Goal: Information Seeking & Learning: Learn about a topic

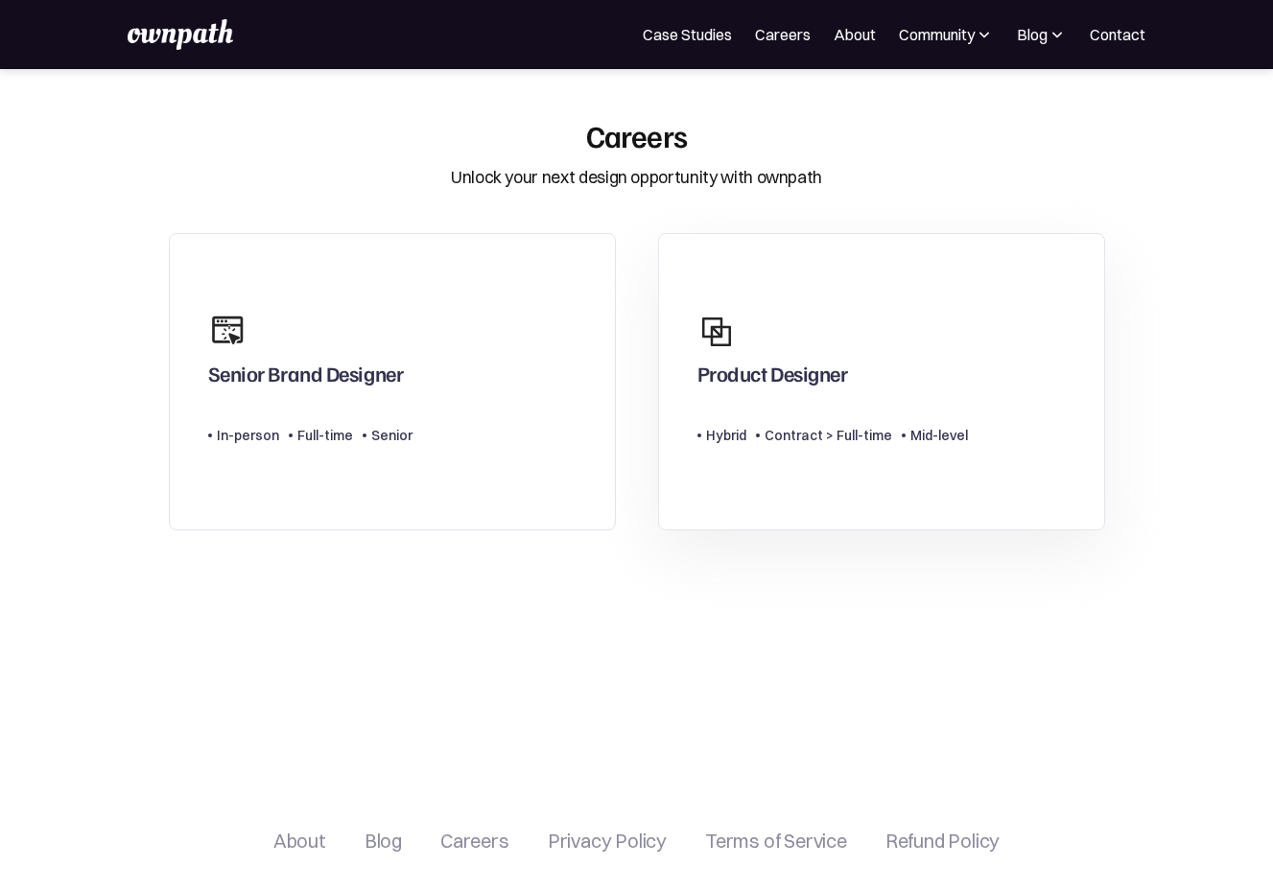
click at [823, 386] on div "Product Designer" at bounding box center [772, 378] width 151 height 35
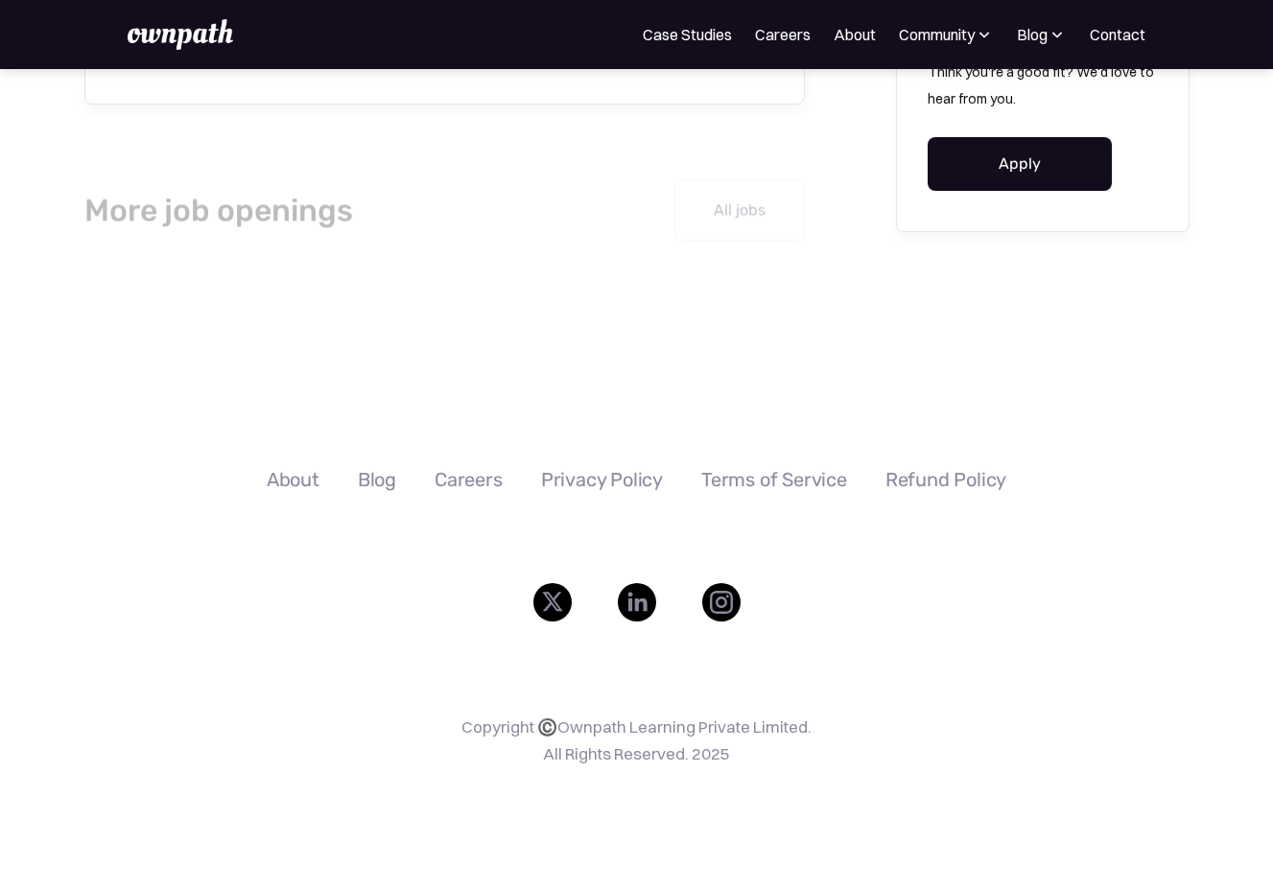
scroll to position [2553, 0]
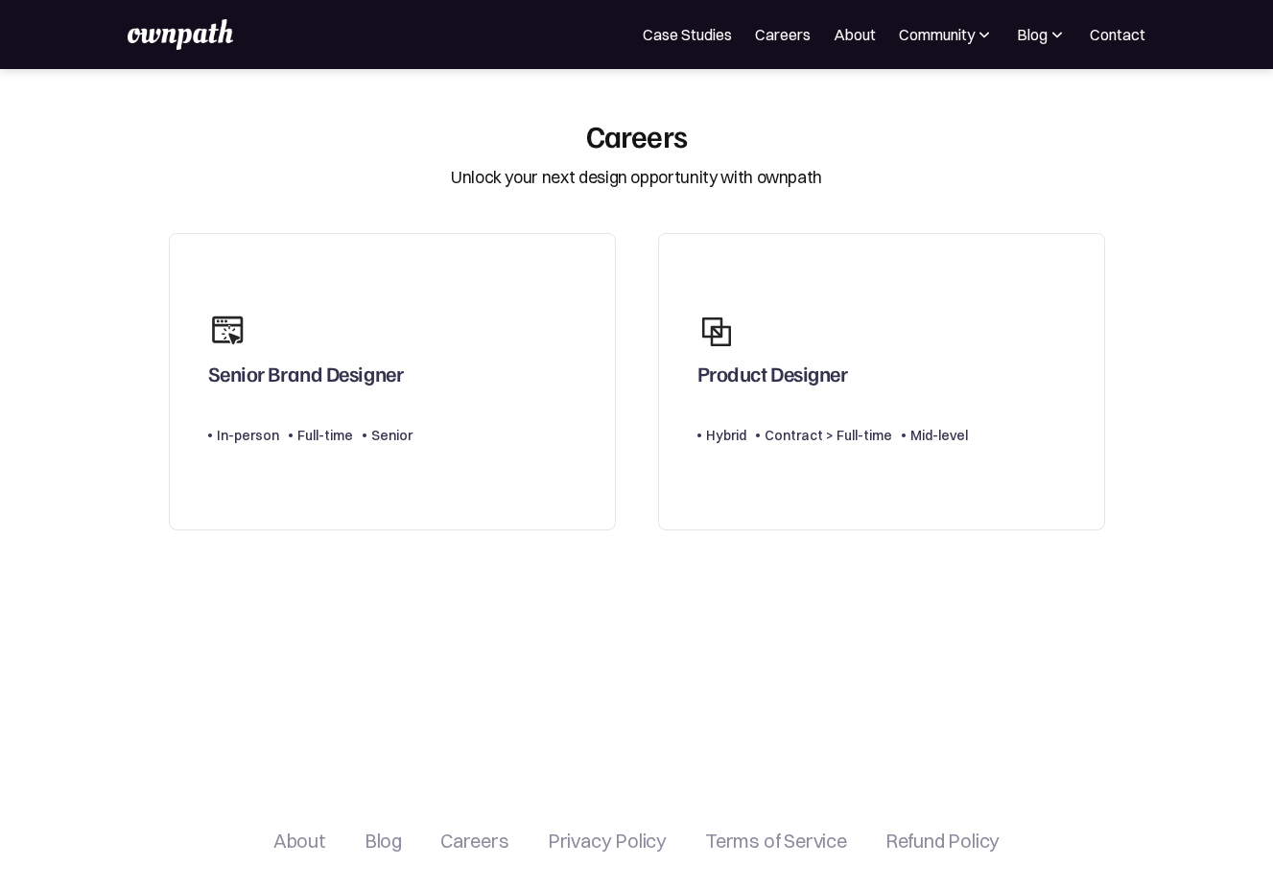
scroll to position [12, 0]
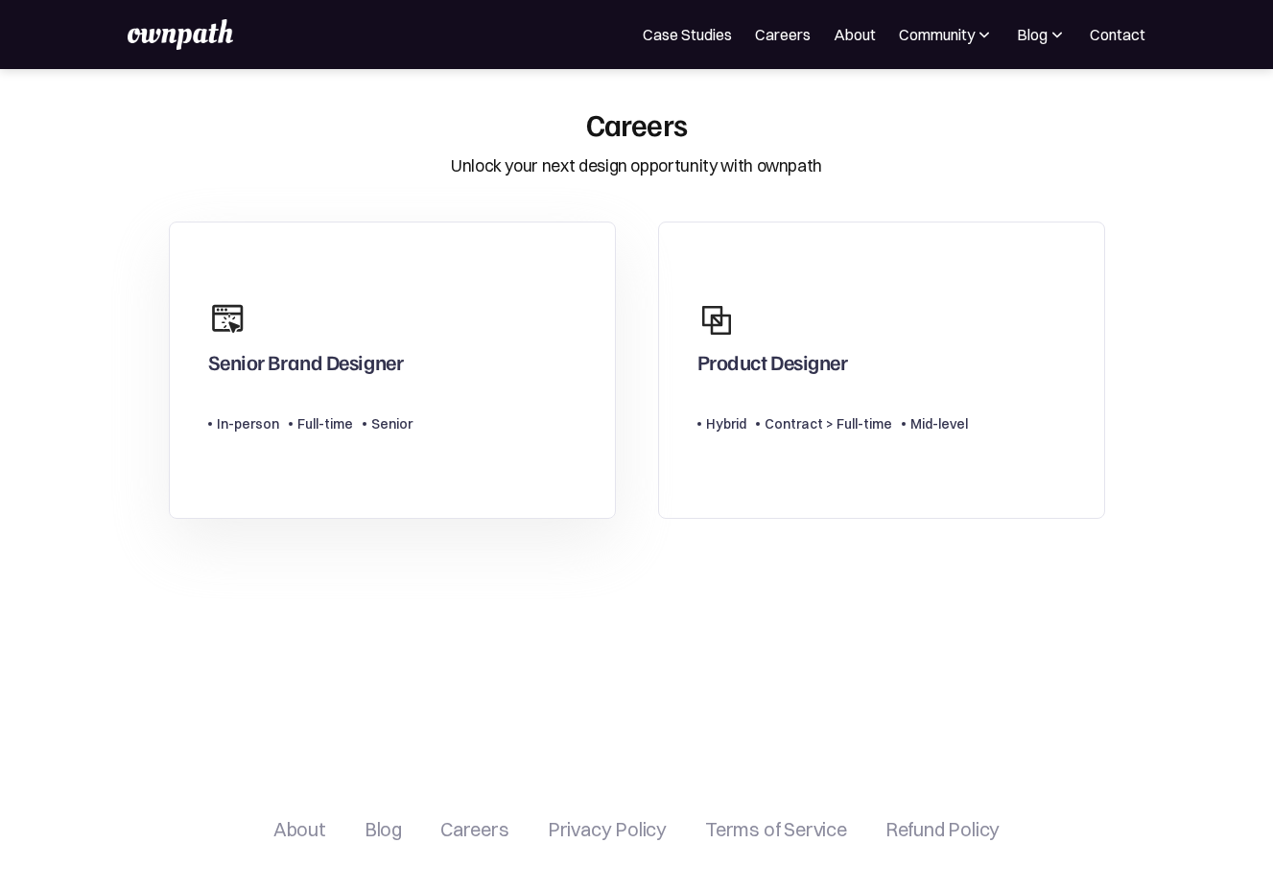
click at [389, 247] on link "Senior Brand Designer Type Level In-person Full-time Senior" at bounding box center [392, 371] width 447 height 298
